Goal: Check status

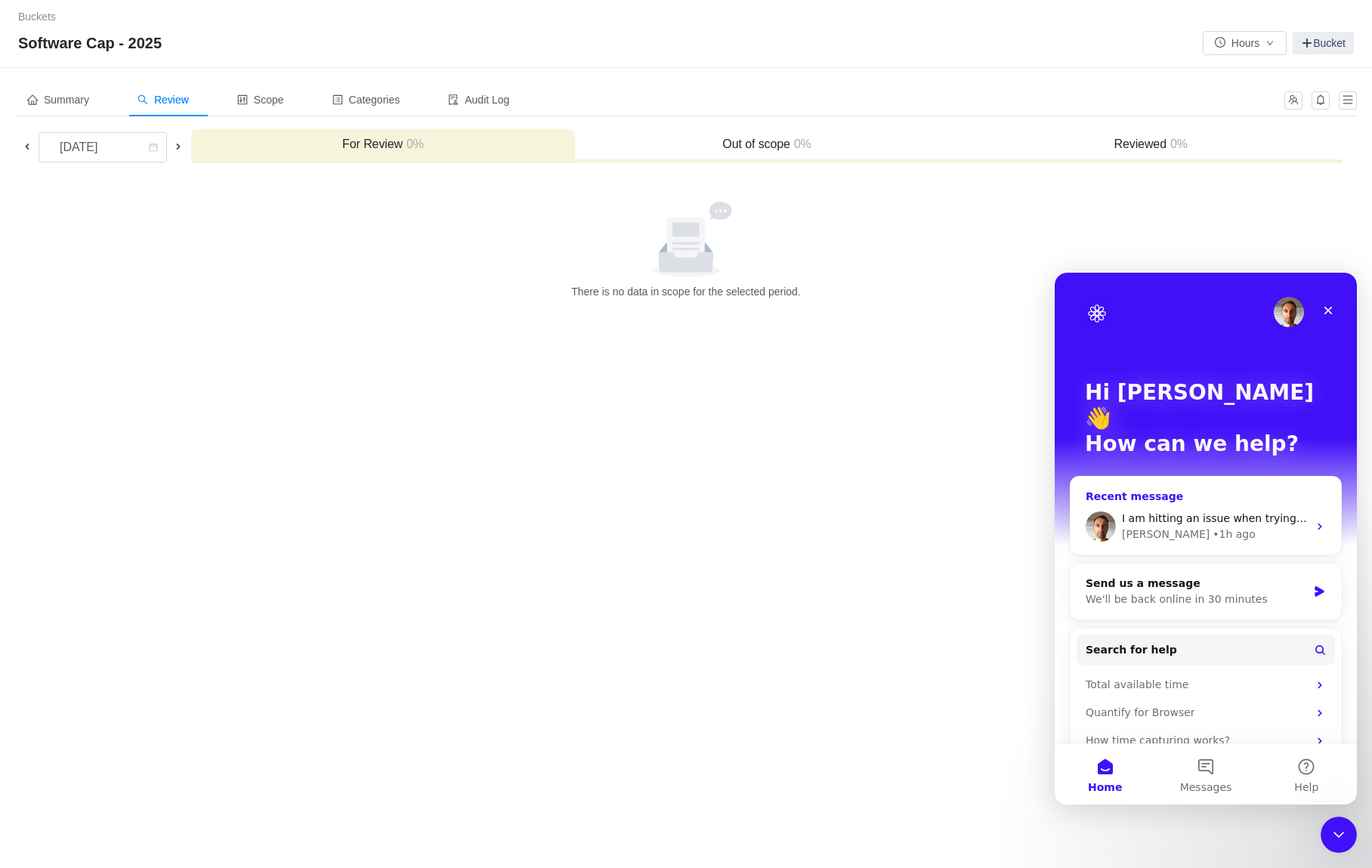
click at [1209, 489] on div "Recent message" at bounding box center [1205, 497] width 240 height 16
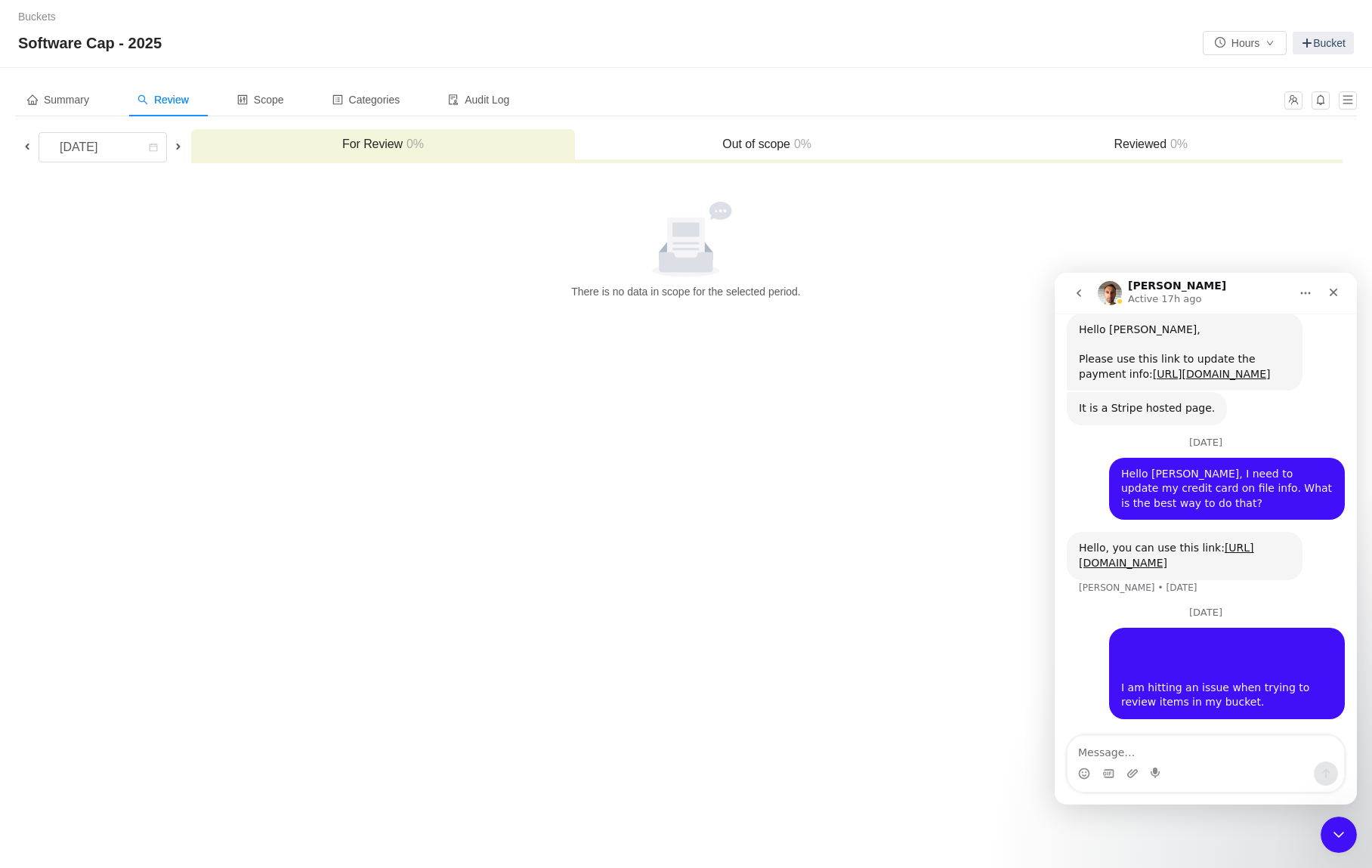
scroll to position [617, 0]
click at [668, 503] on div "Buckets / / Software Cap - 2025 Hours Bucket Summary Review Scope Categories Au…" at bounding box center [686, 434] width 1372 height 868
click at [764, 146] on h3 "Out of scope 0%" at bounding box center [767, 144] width 369 height 15
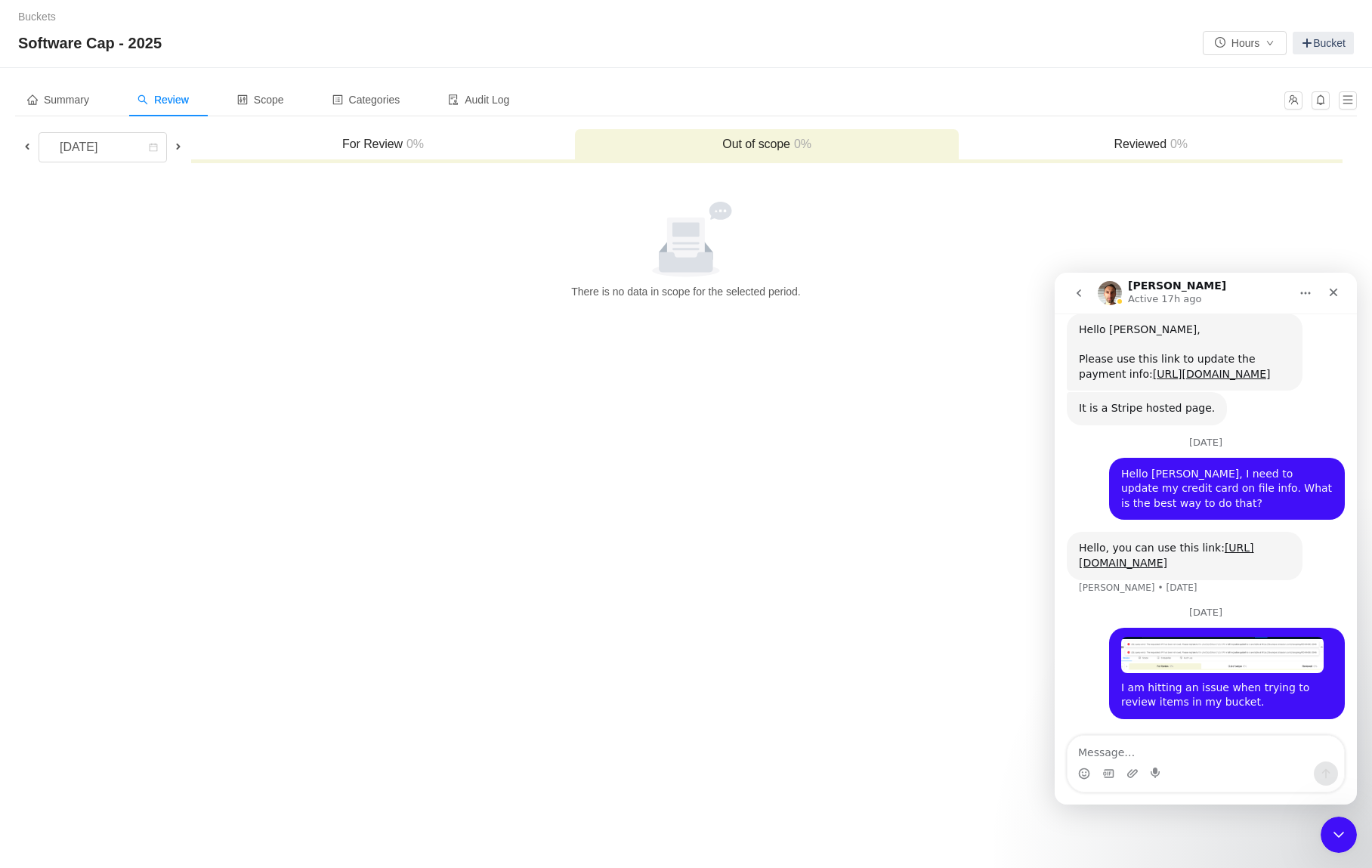
click at [429, 144] on h3 "For Review 0%" at bounding box center [383, 144] width 369 height 15
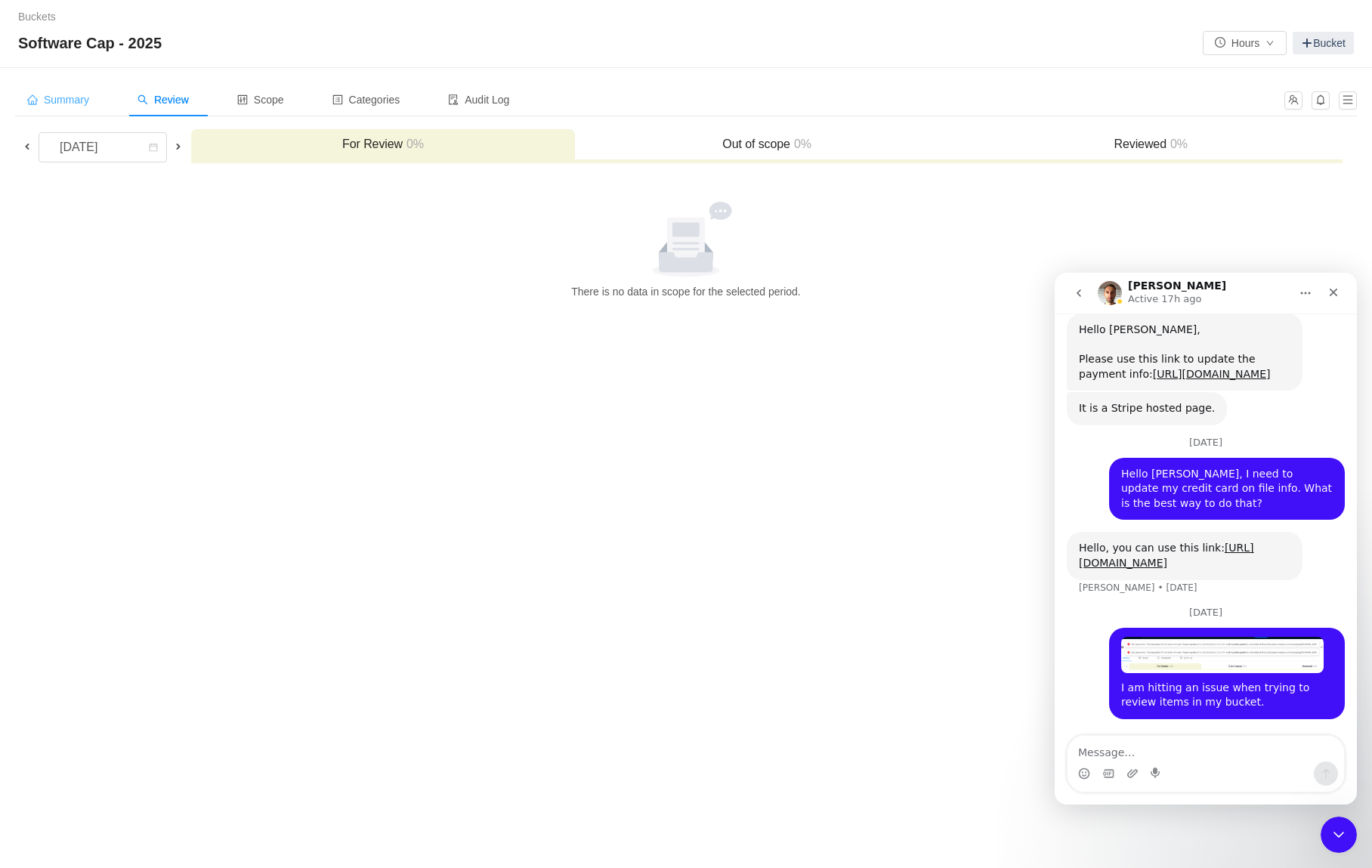
click at [74, 109] on div "Summary" at bounding box center [58, 100] width 86 height 34
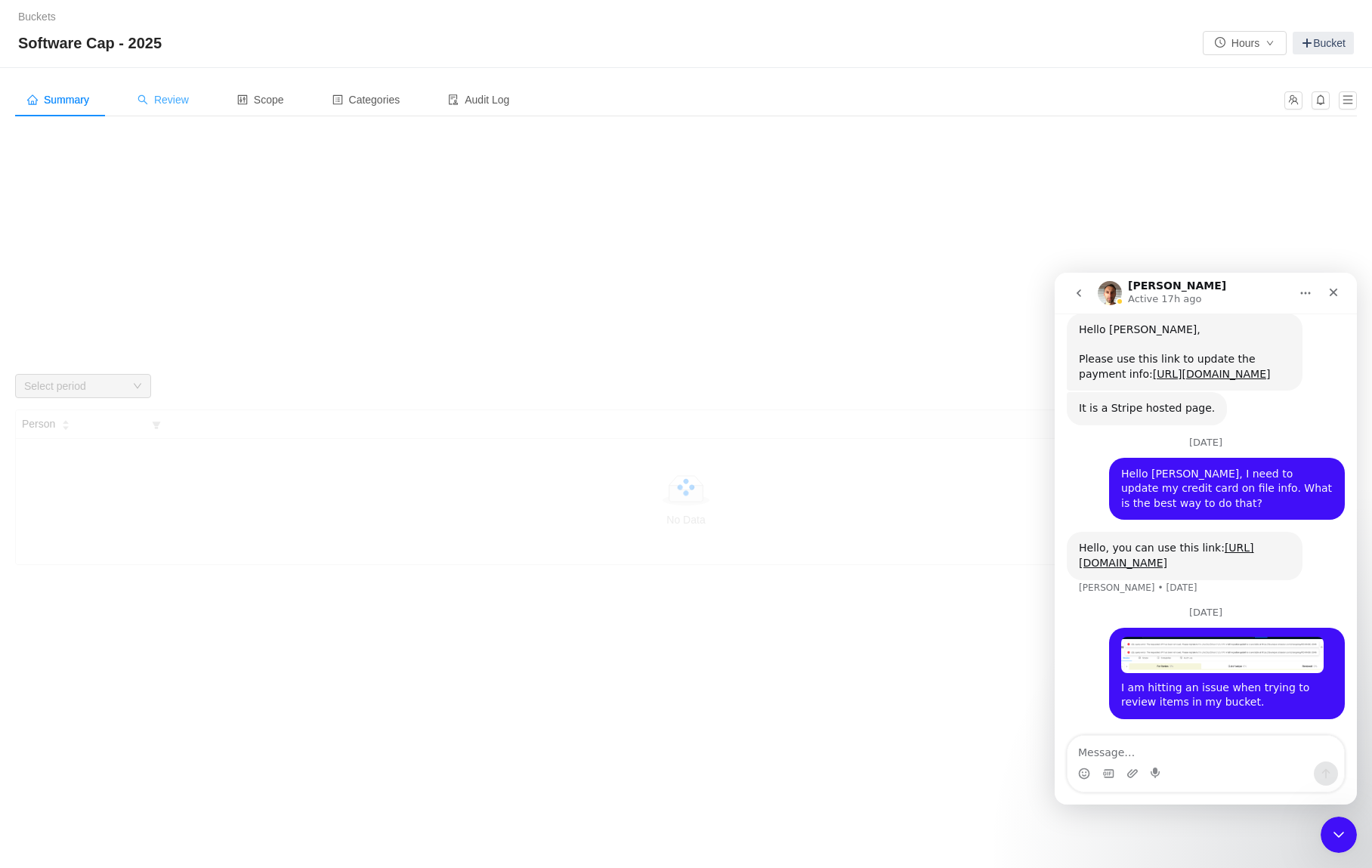
click at [179, 100] on span "Review" at bounding box center [162, 100] width 52 height 12
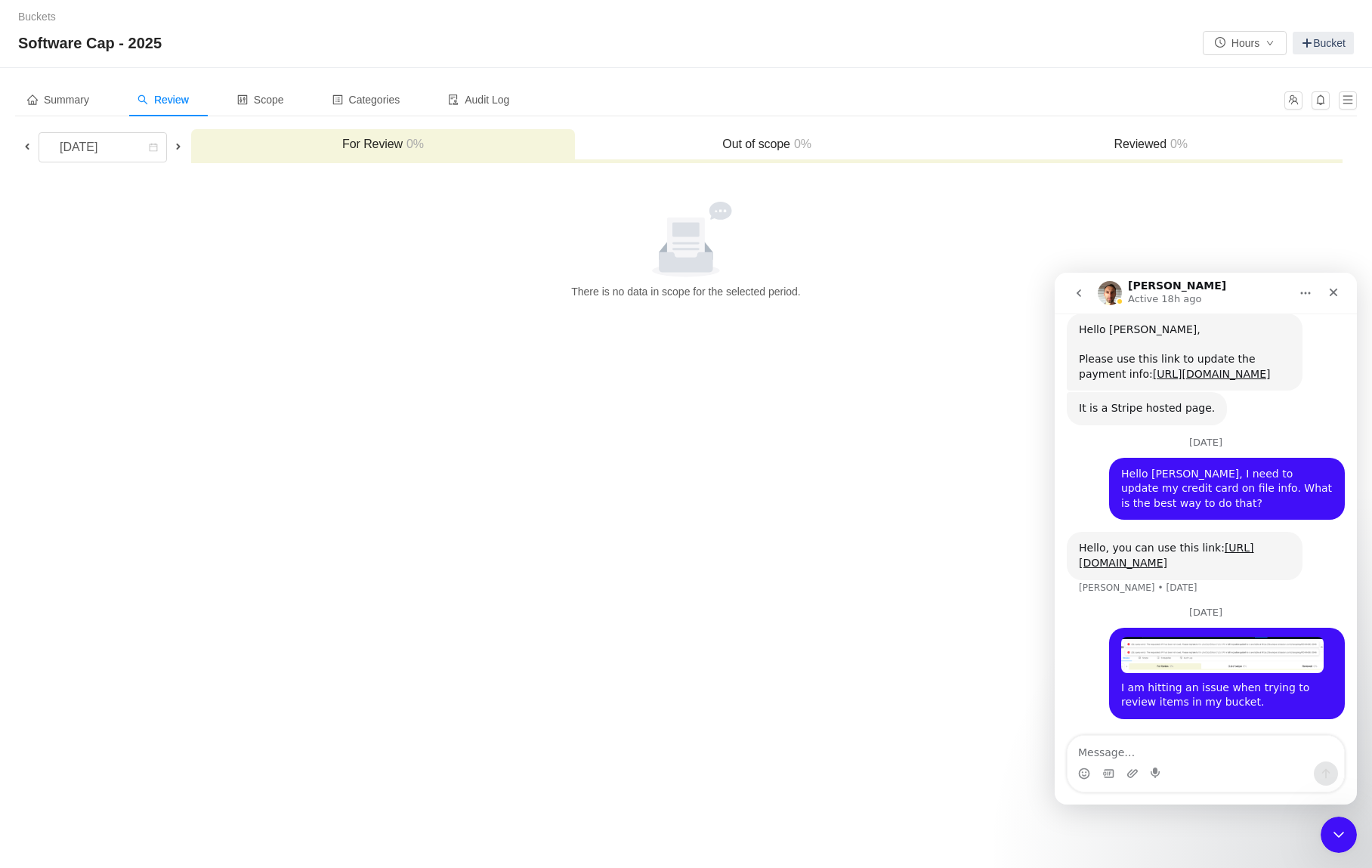
click at [517, 384] on div "Buckets / / Software Cap - 2025 Hours Bucket Summary Review Scope Categories Au…" at bounding box center [686, 434] width 1372 height 868
